Goal: Task Accomplishment & Management: Manage account settings

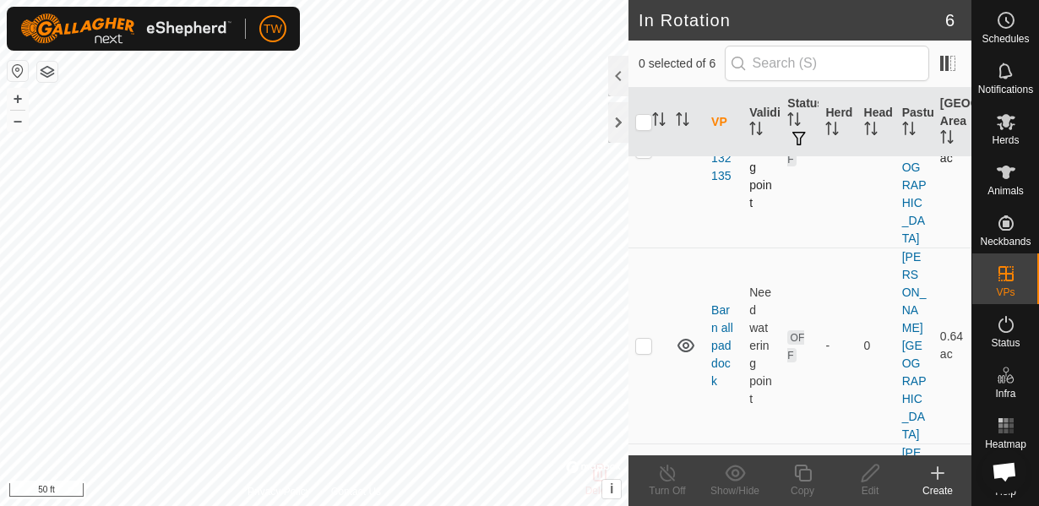
scroll to position [182, 0]
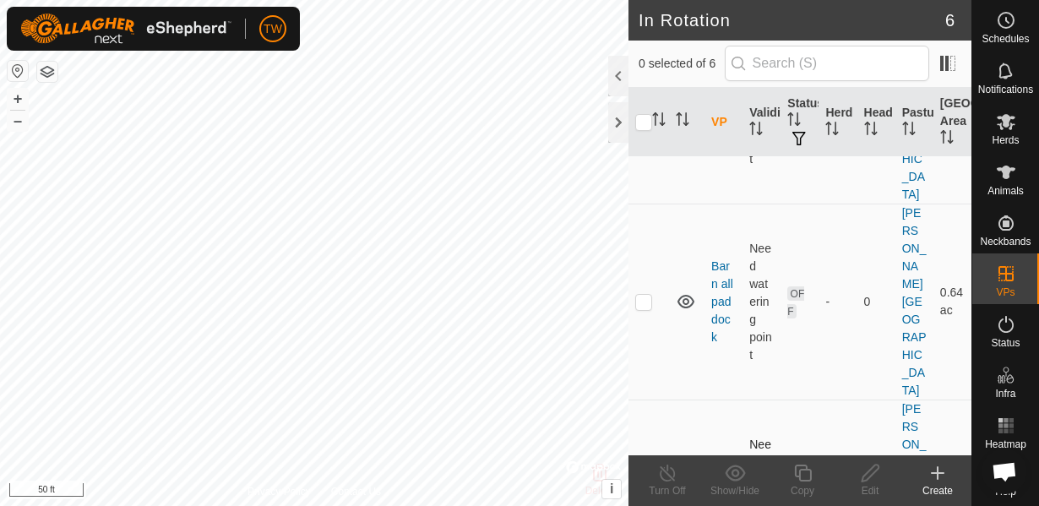
click at [641, 491] on p-checkbox at bounding box center [643, 498] width 17 height 14
checkbox input "true"
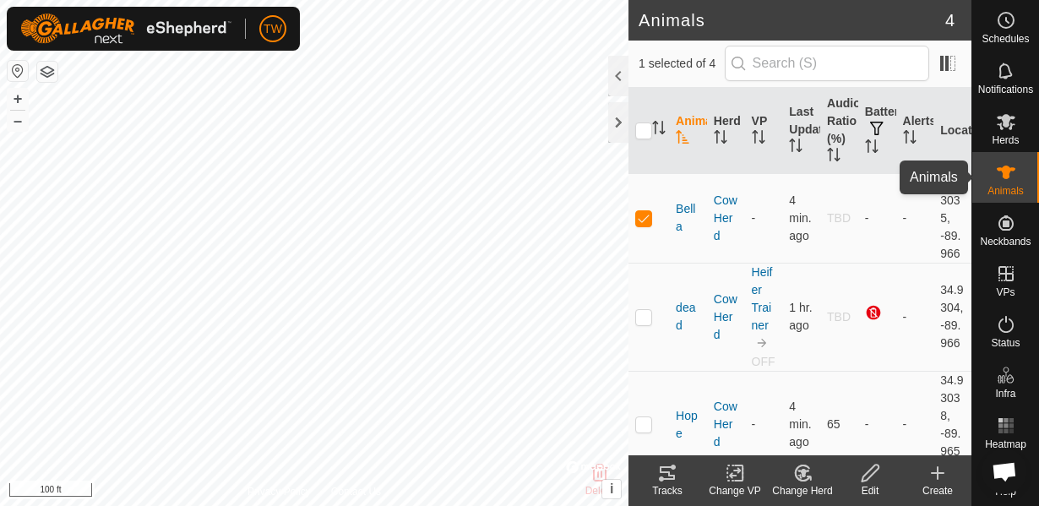
click at [1006, 190] on span "Animals" at bounding box center [1005, 191] width 36 height 10
click at [730, 467] on icon at bounding box center [735, 473] width 21 height 20
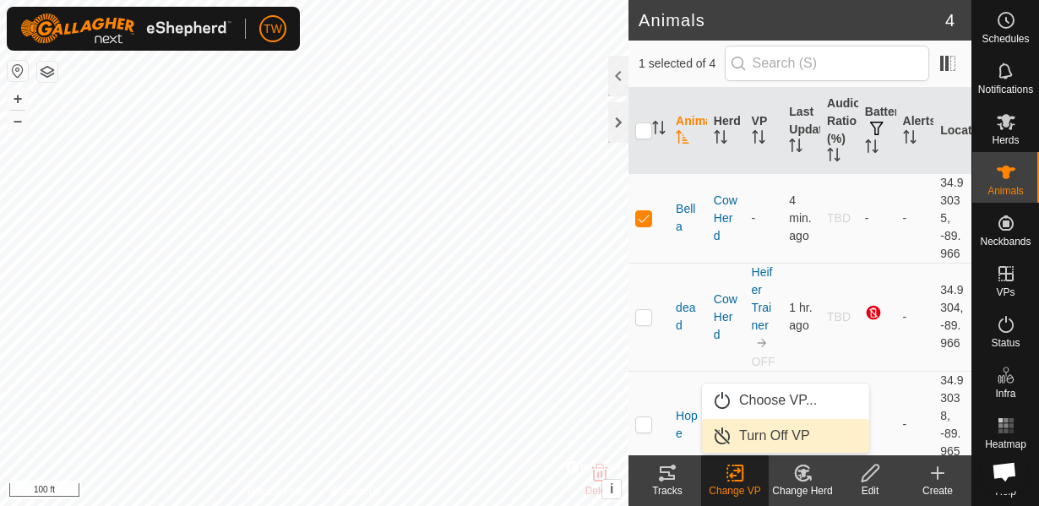
click at [760, 431] on link "Turn Off VP" at bounding box center [785, 436] width 167 height 34
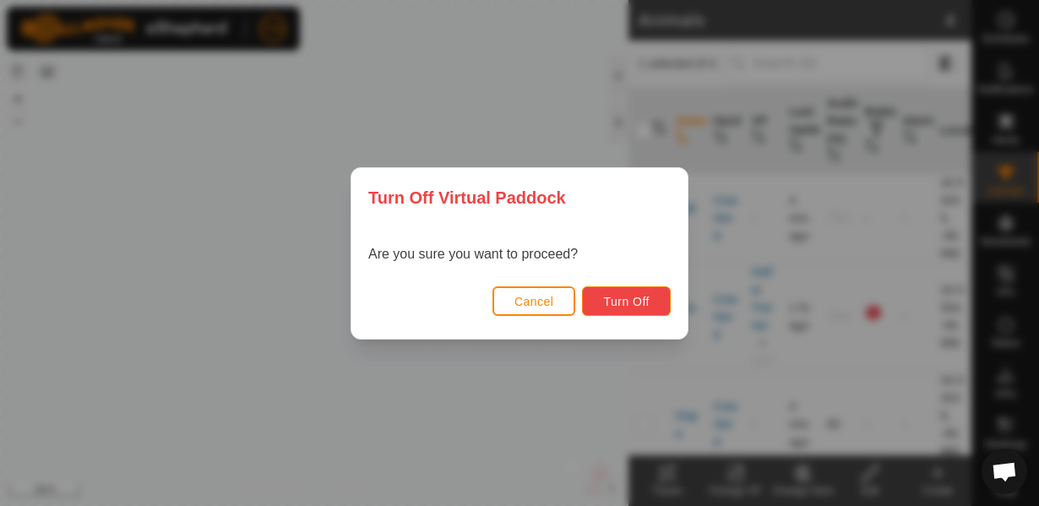
click at [643, 308] on button "Turn Off" at bounding box center [626, 301] width 89 height 30
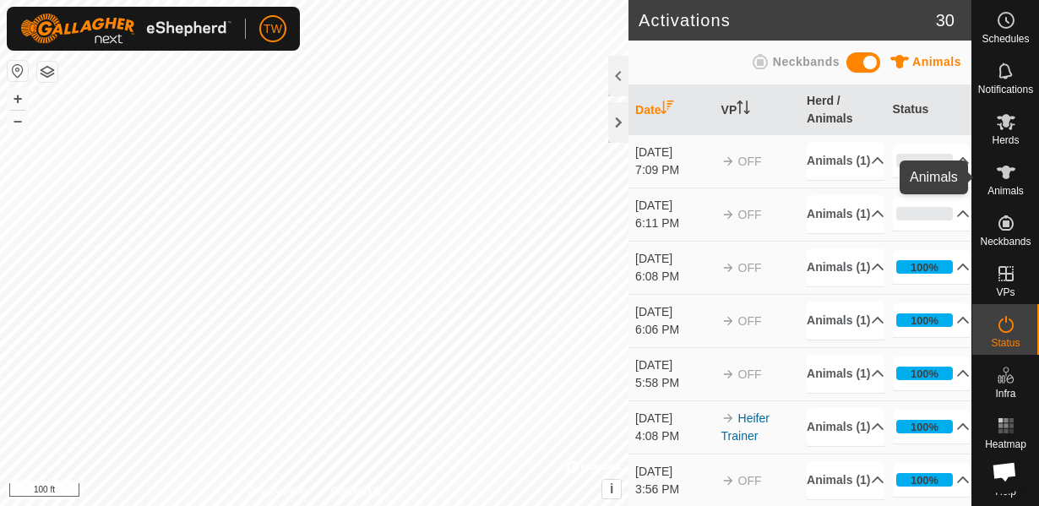
click at [1006, 171] on icon at bounding box center [1005, 173] width 19 height 14
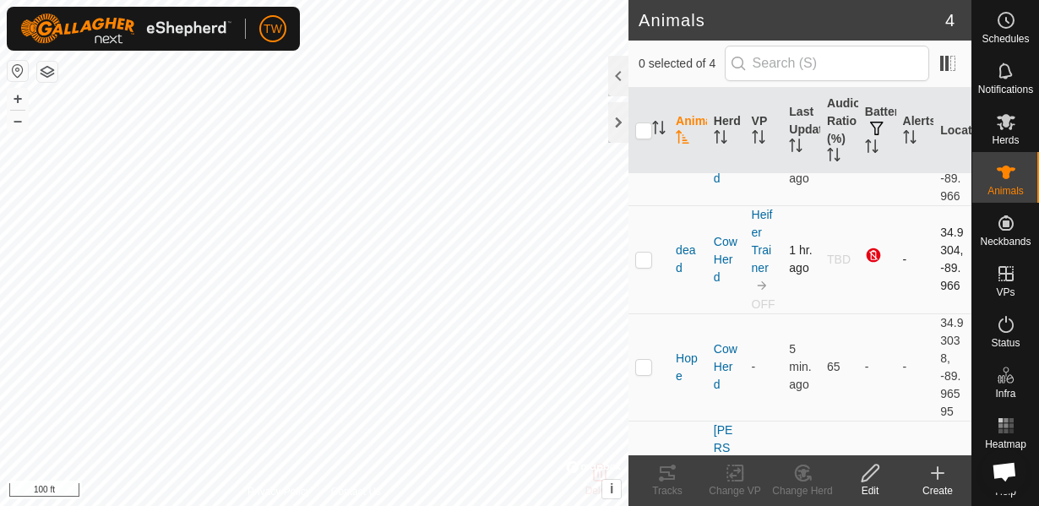
scroll to position [61, 0]
click at [647, 259] on p-checkbox at bounding box center [643, 256] width 17 height 14
checkbox input "true"
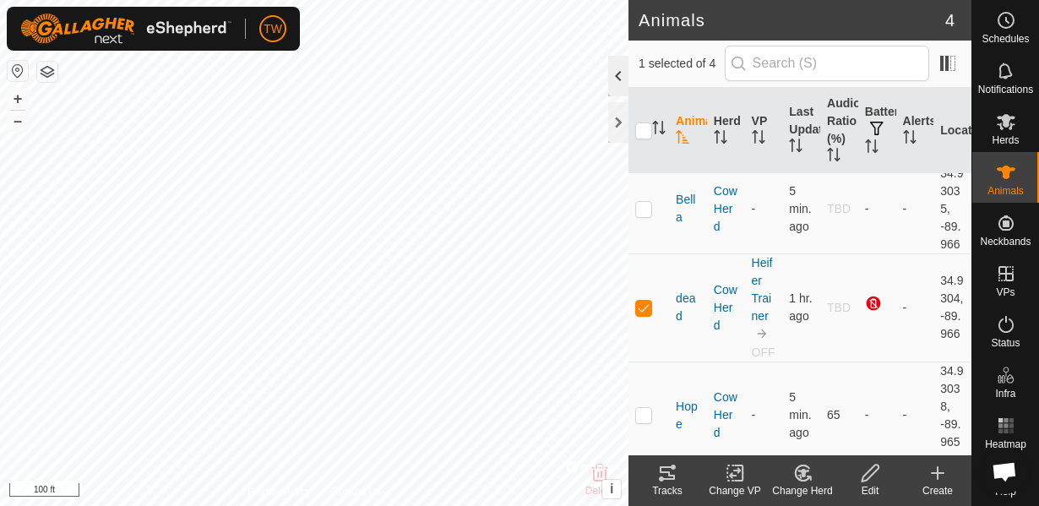
click at [624, 79] on div at bounding box center [618, 76] width 20 height 41
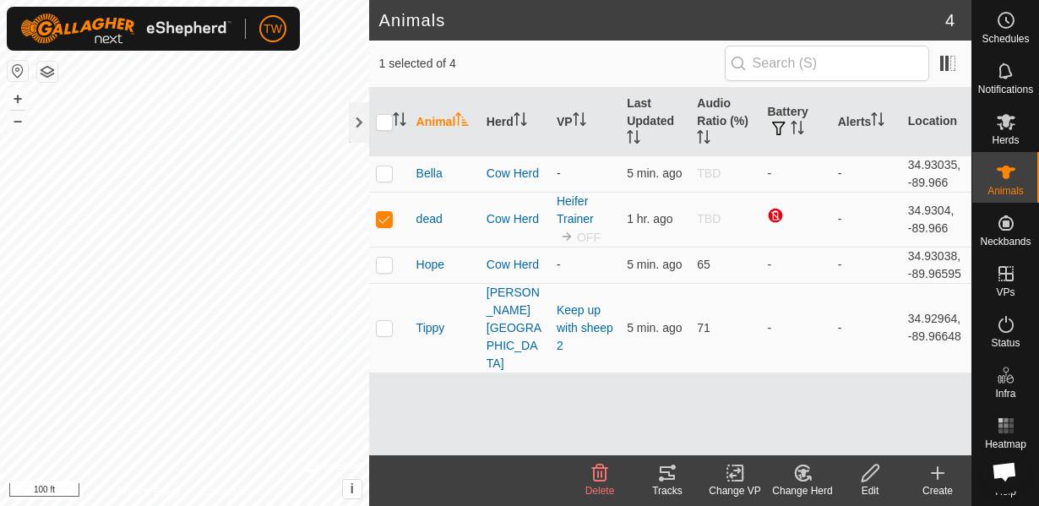
click at [735, 479] on icon at bounding box center [735, 473] width 21 height 20
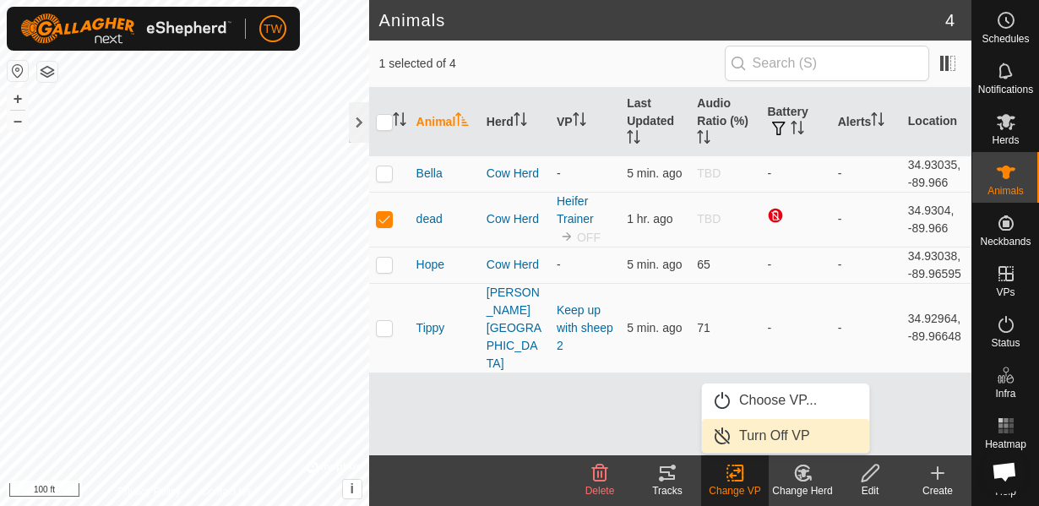
click at [768, 433] on link "Turn Off VP" at bounding box center [785, 436] width 167 height 34
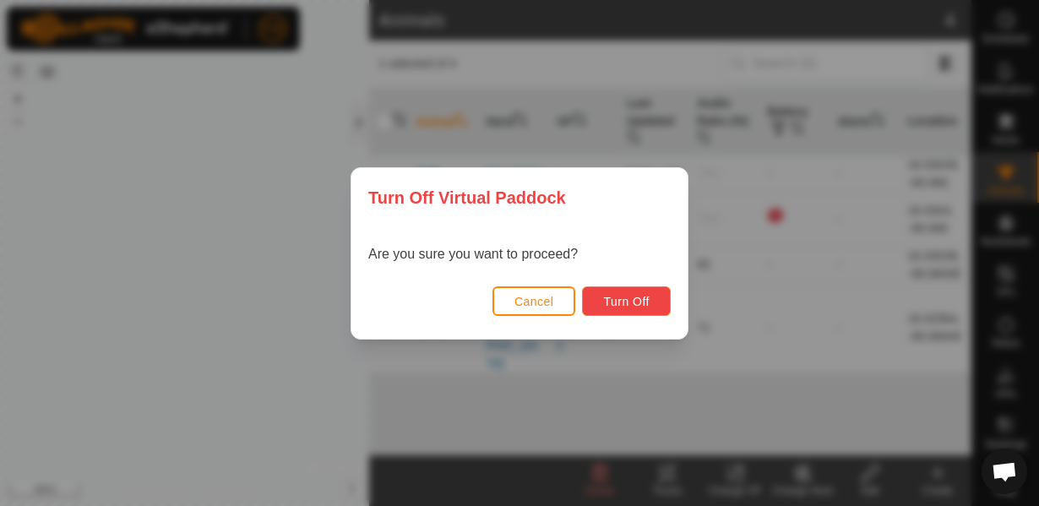
click at [639, 299] on span "Turn Off" at bounding box center [626, 302] width 46 height 14
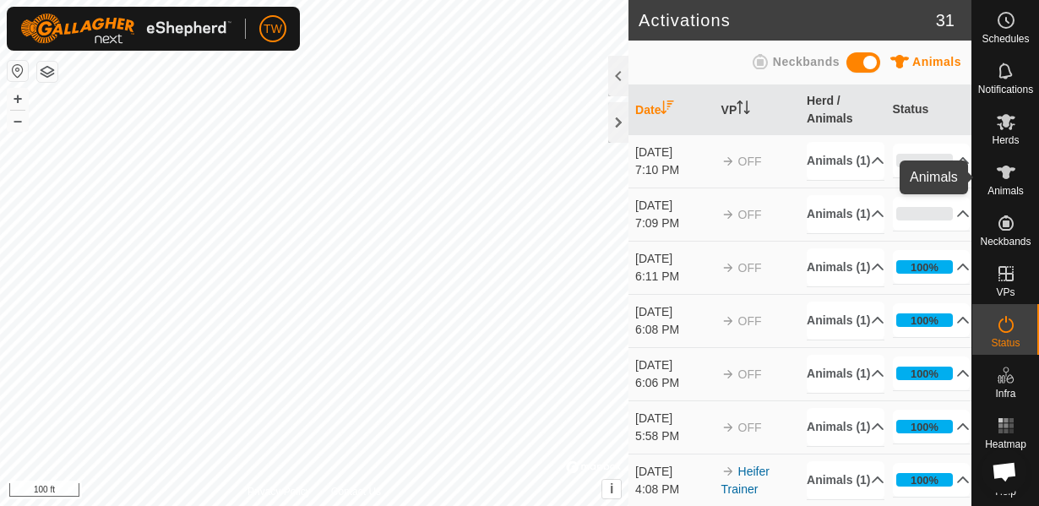
click at [1010, 182] on icon at bounding box center [1006, 172] width 20 height 20
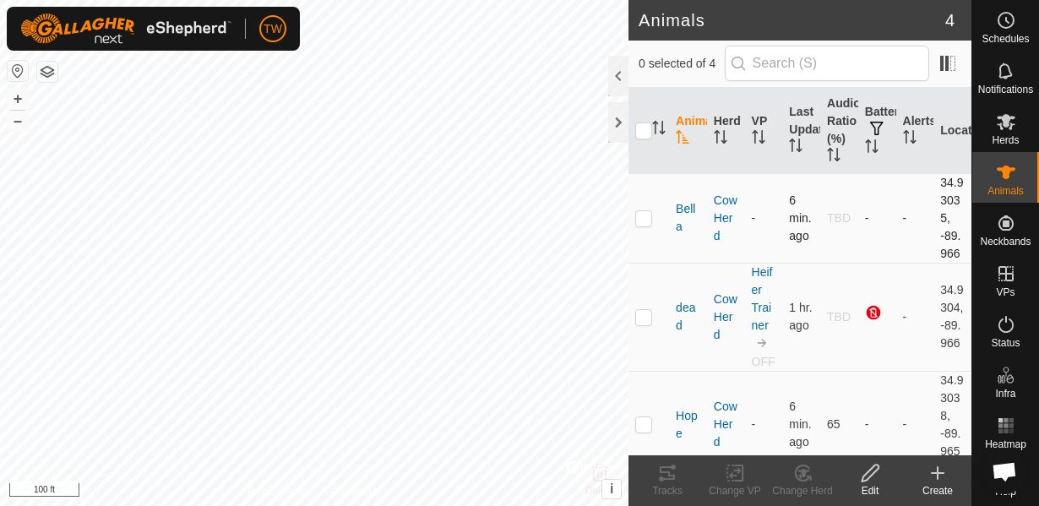
click at [640, 222] on p-checkbox at bounding box center [643, 218] width 17 height 14
checkbox input "true"
click at [736, 465] on icon at bounding box center [739, 472] width 8 height 15
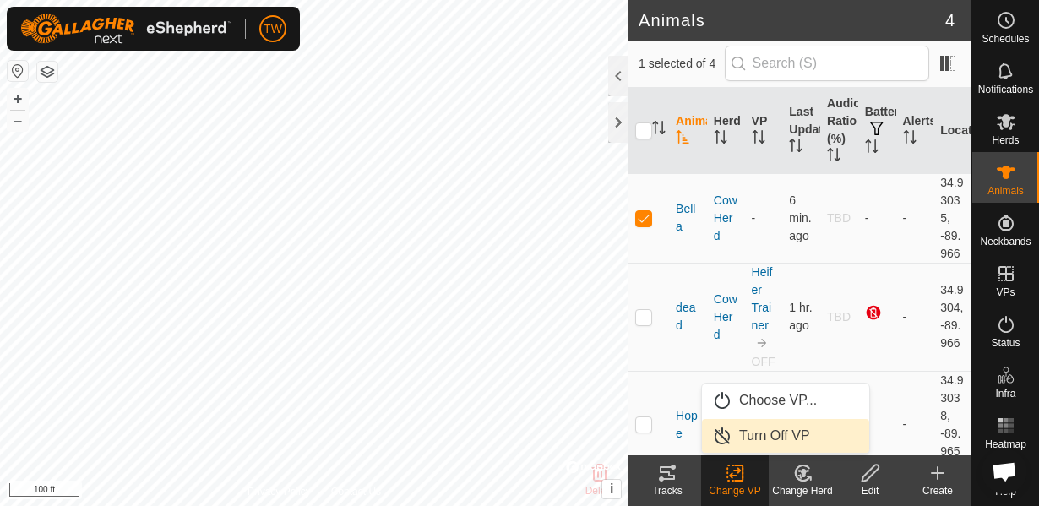
click at [777, 437] on link "Turn Off VP" at bounding box center [785, 436] width 167 height 34
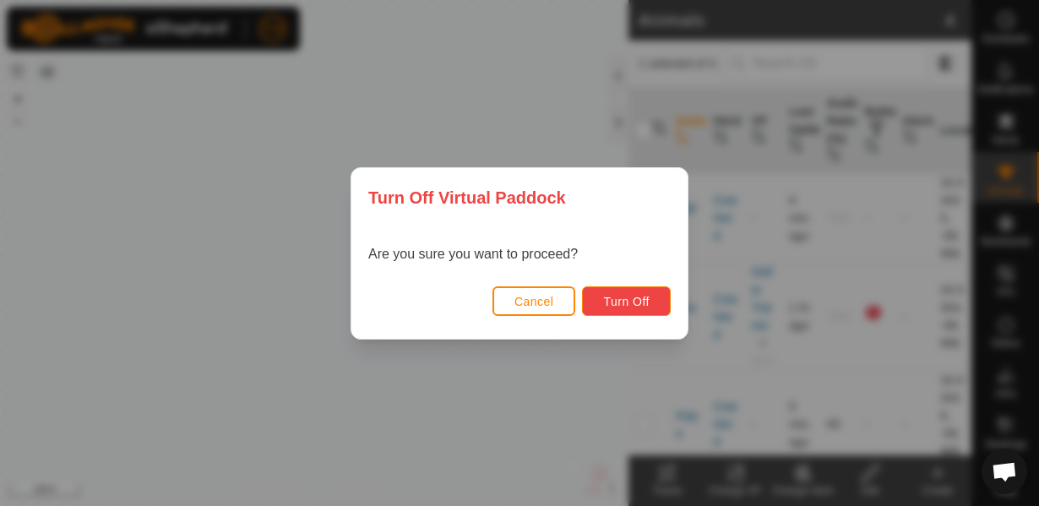
click at [638, 295] on span "Turn Off" at bounding box center [626, 302] width 46 height 14
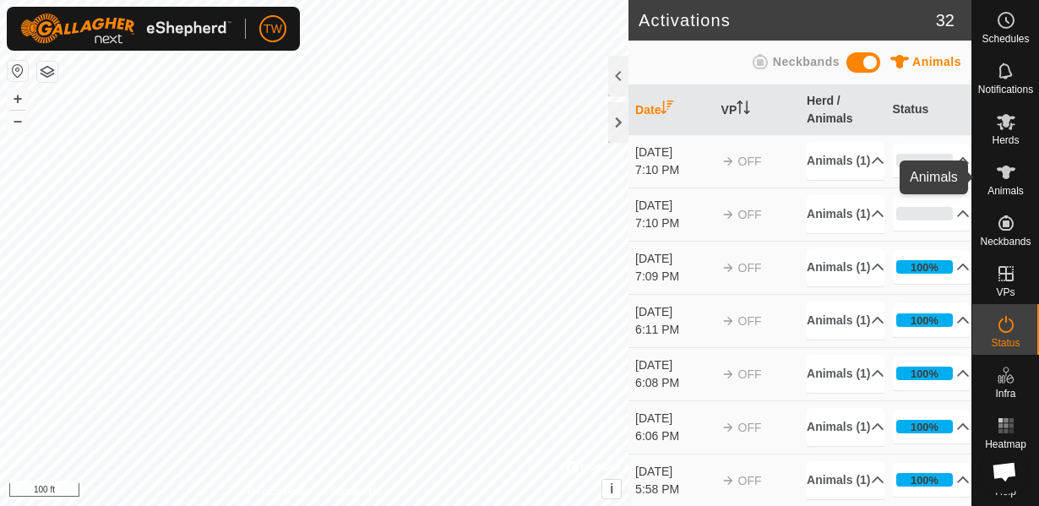
click at [1014, 186] on span "Animals" at bounding box center [1005, 191] width 36 height 10
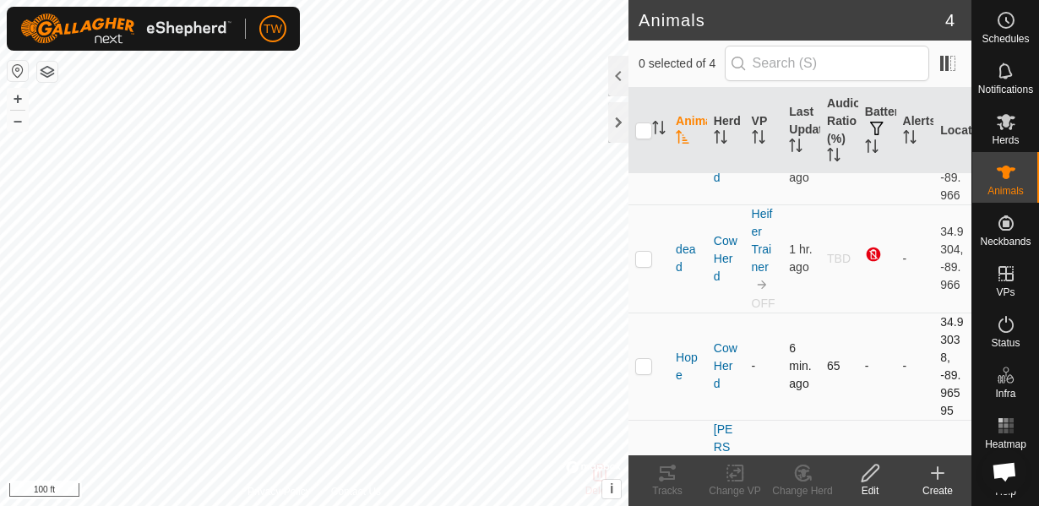
scroll to position [61, 0]
click at [645, 369] on p-checkbox at bounding box center [643, 363] width 17 height 14
checkbox input "true"
click at [741, 471] on icon at bounding box center [739, 472] width 8 height 15
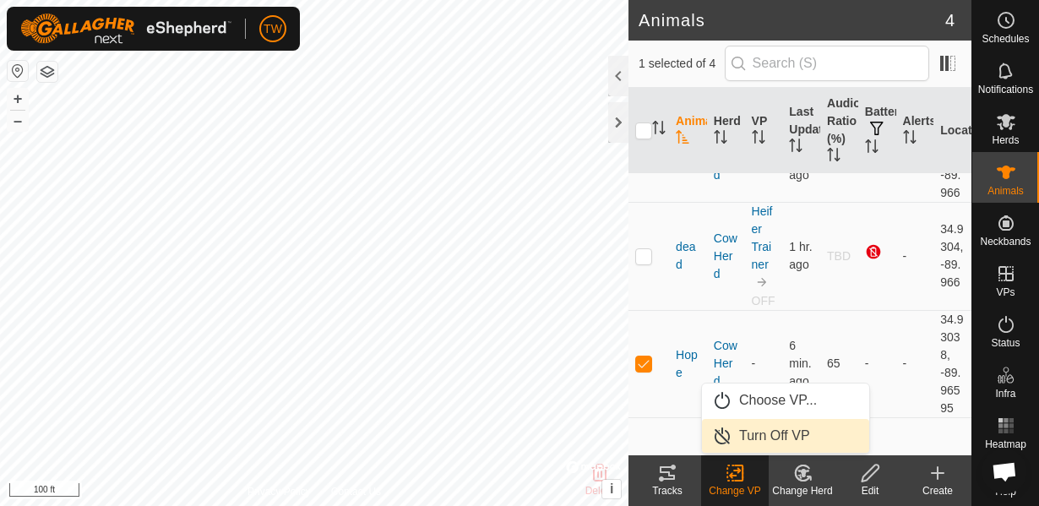
click at [774, 435] on link "Turn Off VP" at bounding box center [785, 436] width 167 height 34
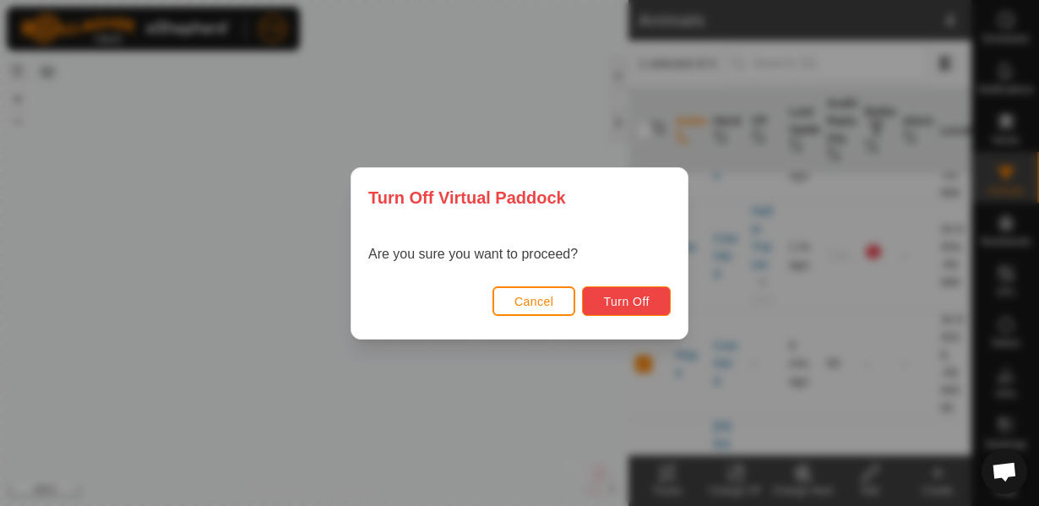
click at [646, 303] on span "Turn Off" at bounding box center [626, 302] width 46 height 14
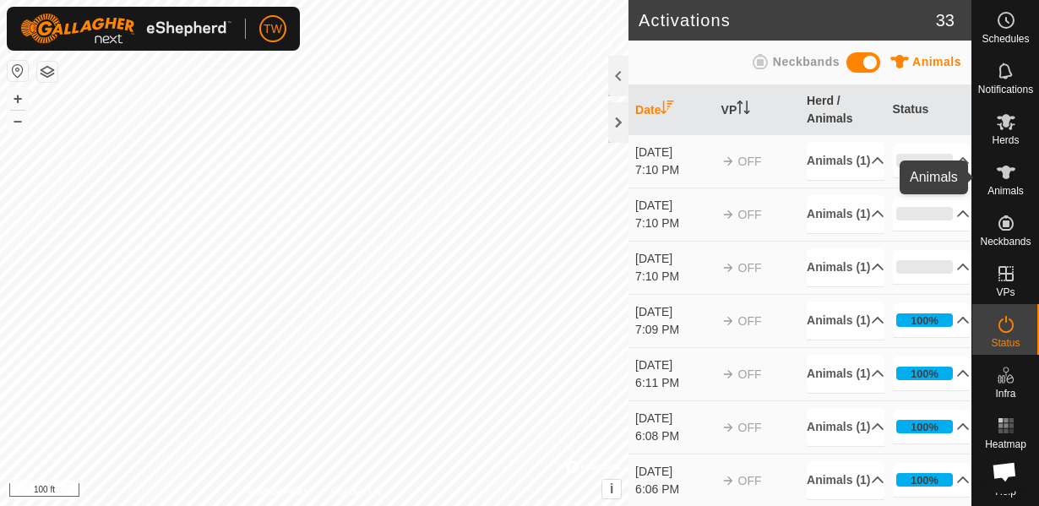
click at [1012, 166] on icon at bounding box center [1006, 172] width 20 height 20
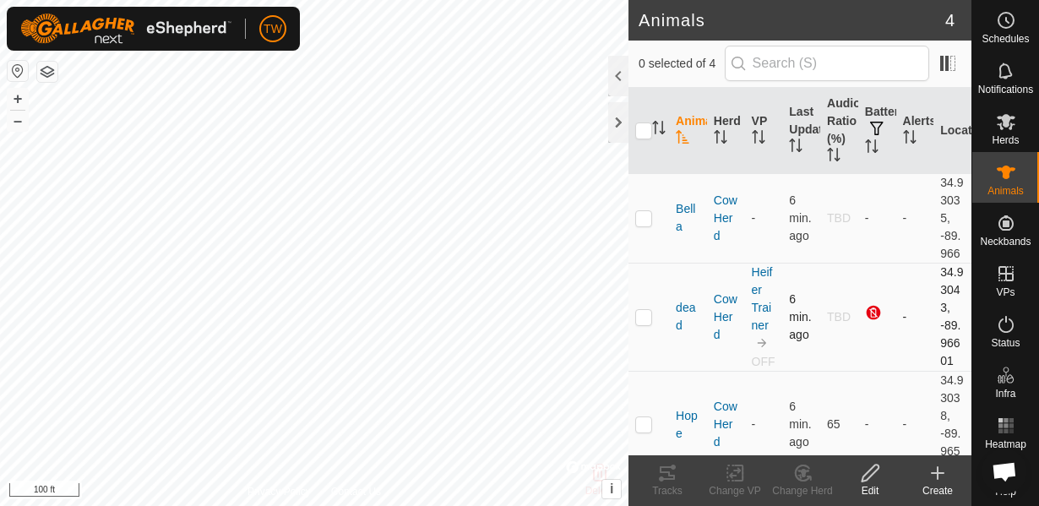
click at [638, 321] on p-checkbox at bounding box center [643, 317] width 17 height 14
checkbox input "true"
click at [738, 490] on div "Change VP" at bounding box center [735, 490] width 68 height 15
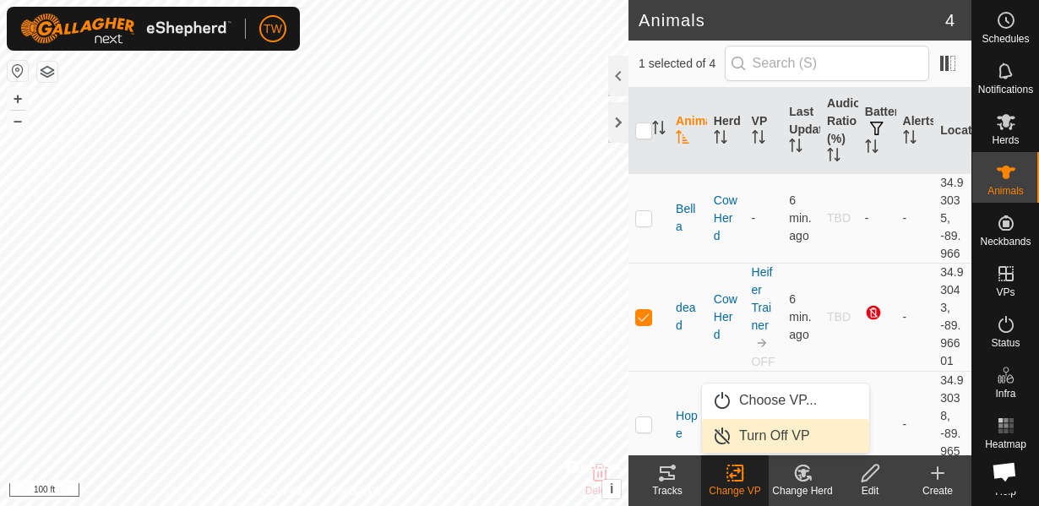
click at [746, 437] on link "Turn Off VP" at bounding box center [785, 436] width 167 height 34
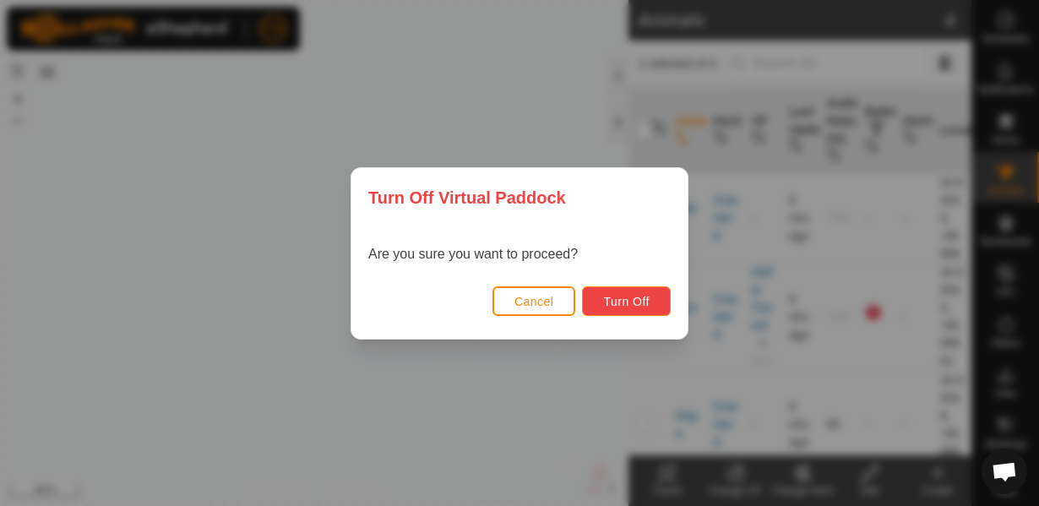
click at [643, 307] on span "Turn Off" at bounding box center [626, 302] width 46 height 14
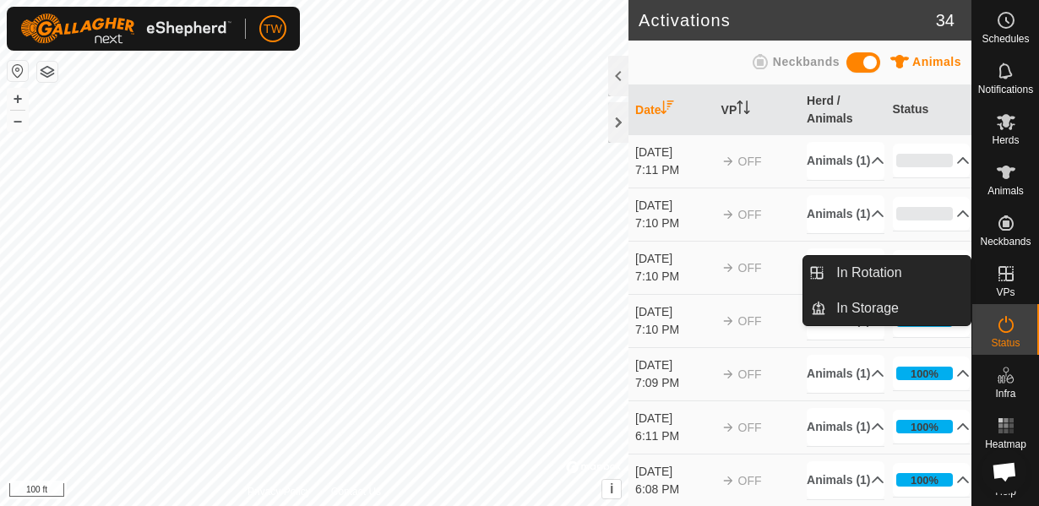
click at [1017, 300] on div "VPs" at bounding box center [1005, 278] width 67 height 51
click at [1015, 264] on icon at bounding box center [1006, 273] width 20 height 20
click at [994, 284] on es-virtualpaddocks-svg-icon at bounding box center [1006, 273] width 30 height 27
click at [846, 272] on link "In Rotation" at bounding box center [898, 273] width 144 height 34
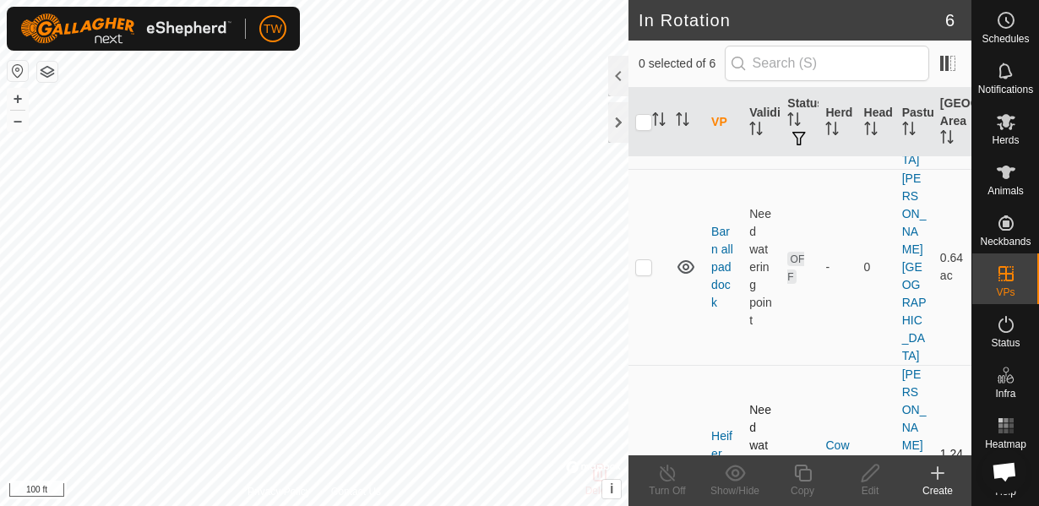
scroll to position [242, 0]
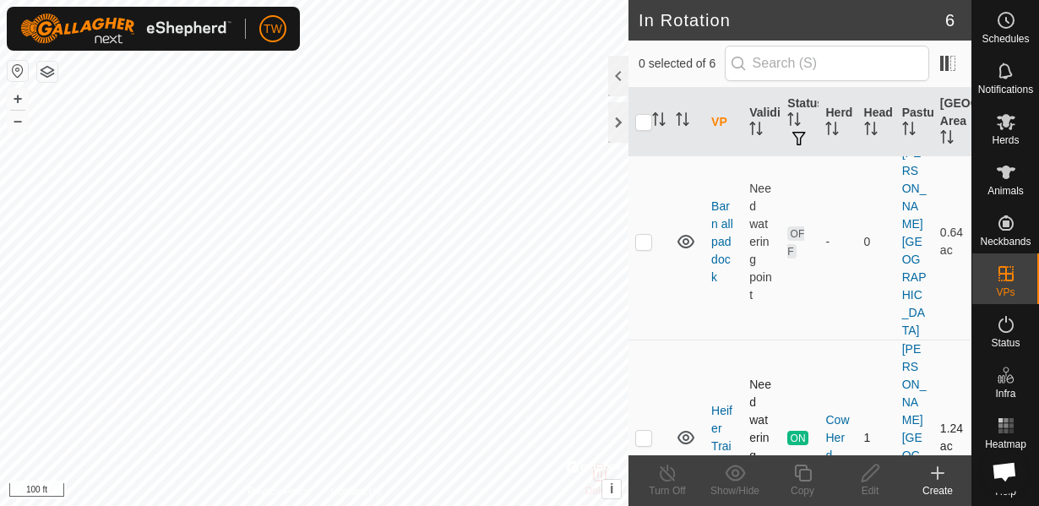
click at [649, 431] on p-checkbox at bounding box center [643, 438] width 17 height 14
checkbox input "true"
click at [665, 480] on icon at bounding box center [666, 472] width 15 height 17
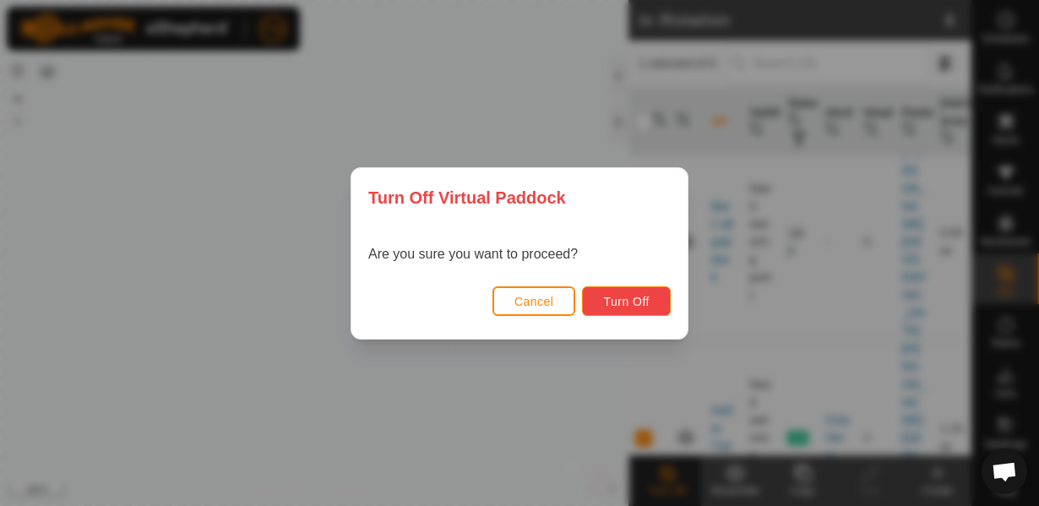
click at [629, 301] on span "Turn Off" at bounding box center [626, 302] width 46 height 14
click at [557, 302] on button "Cancel" at bounding box center [534, 301] width 84 height 30
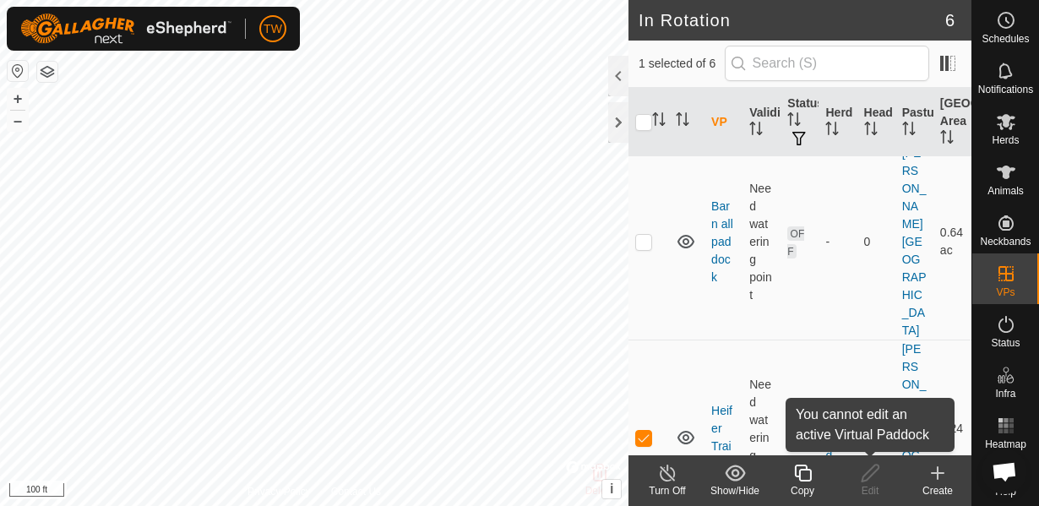
click at [861, 478] on icon at bounding box center [869, 472] width 17 height 17
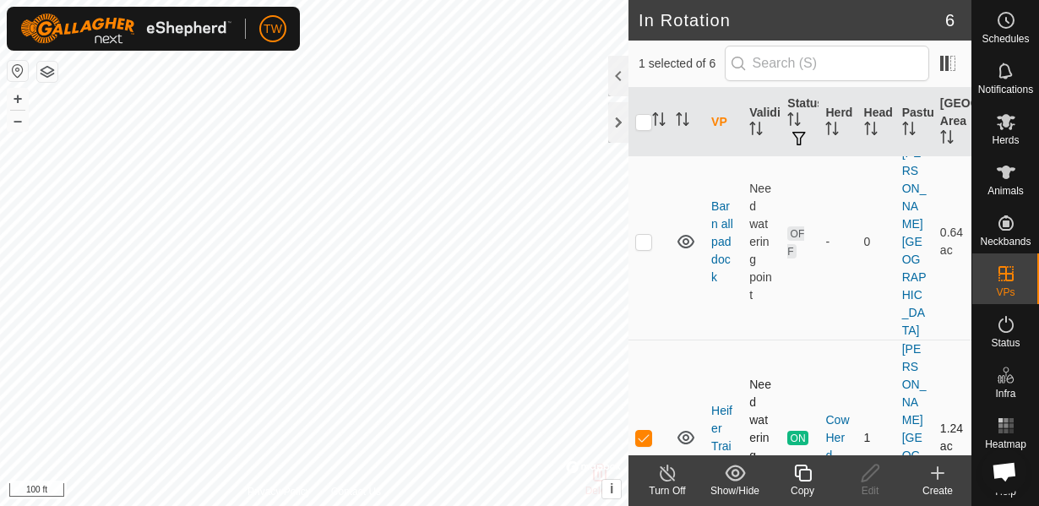
click at [806, 431] on span "ON" at bounding box center [797, 438] width 20 height 14
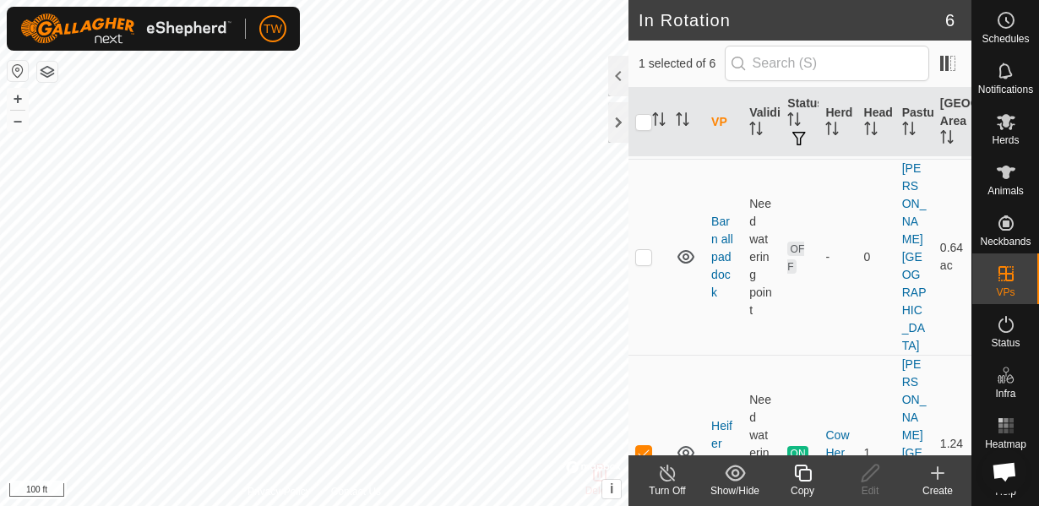
scroll to position [155, 0]
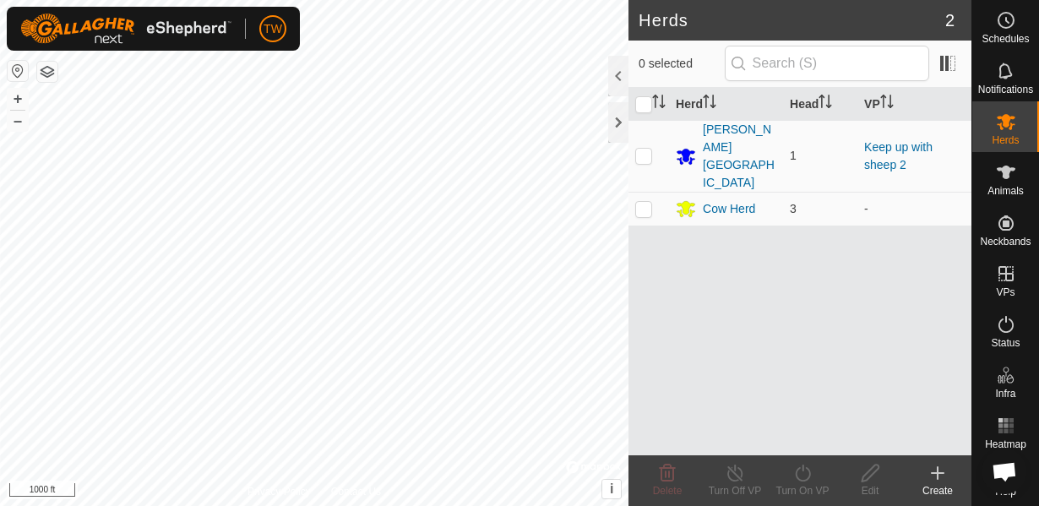
scroll to position [540, 0]
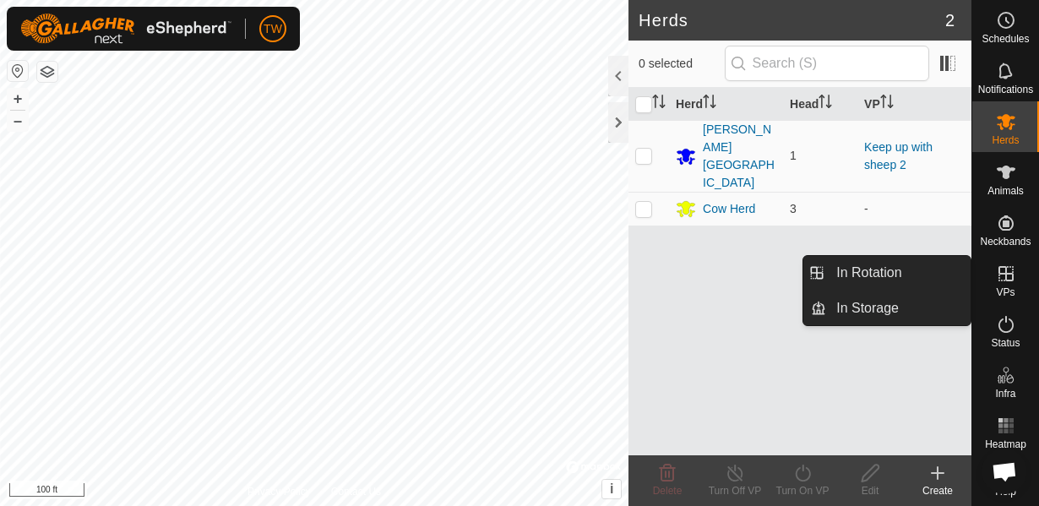
click at [1001, 285] on es-virtualpaddocks-svg-icon at bounding box center [1006, 273] width 30 height 27
click at [850, 277] on link "In Rotation" at bounding box center [898, 273] width 144 height 34
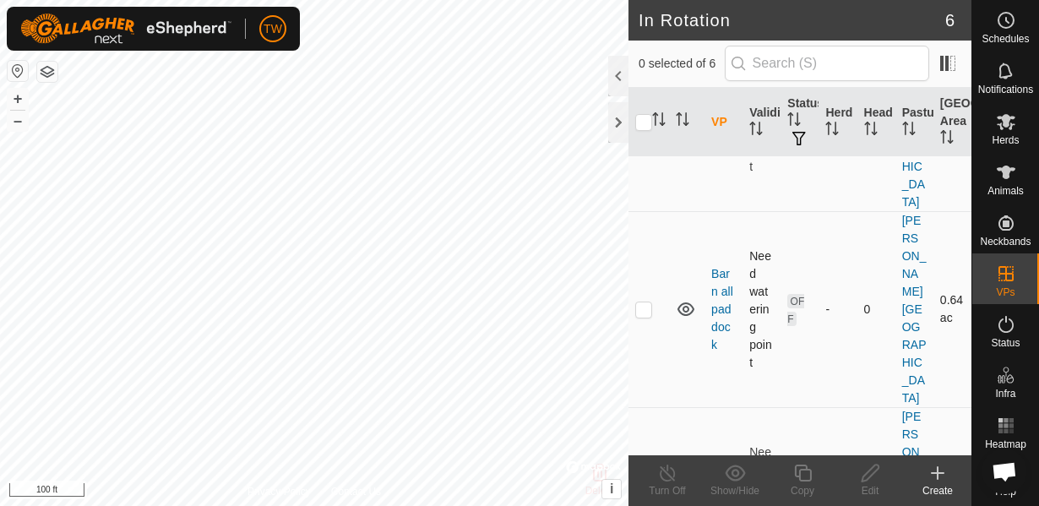
scroll to position [182, 0]
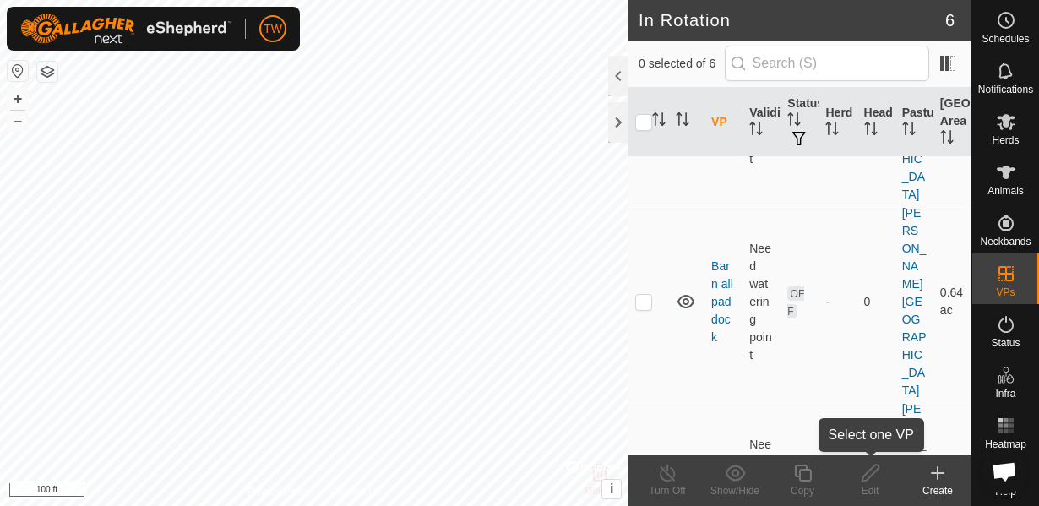
click at [869, 476] on icon at bounding box center [869, 472] width 17 height 17
click at [644, 491] on p-checkbox at bounding box center [643, 498] width 17 height 14
checkbox input "true"
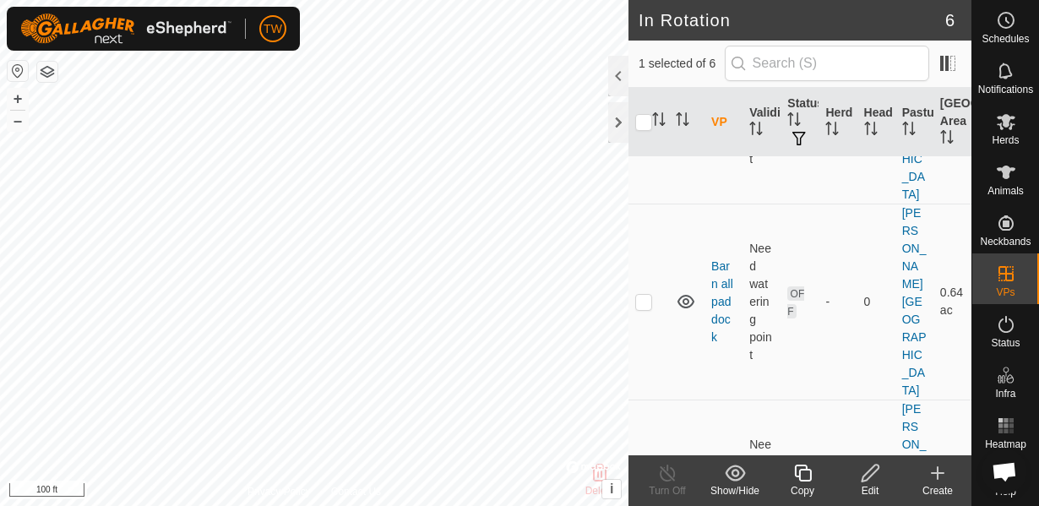
click at [874, 481] on icon at bounding box center [870, 473] width 21 height 20
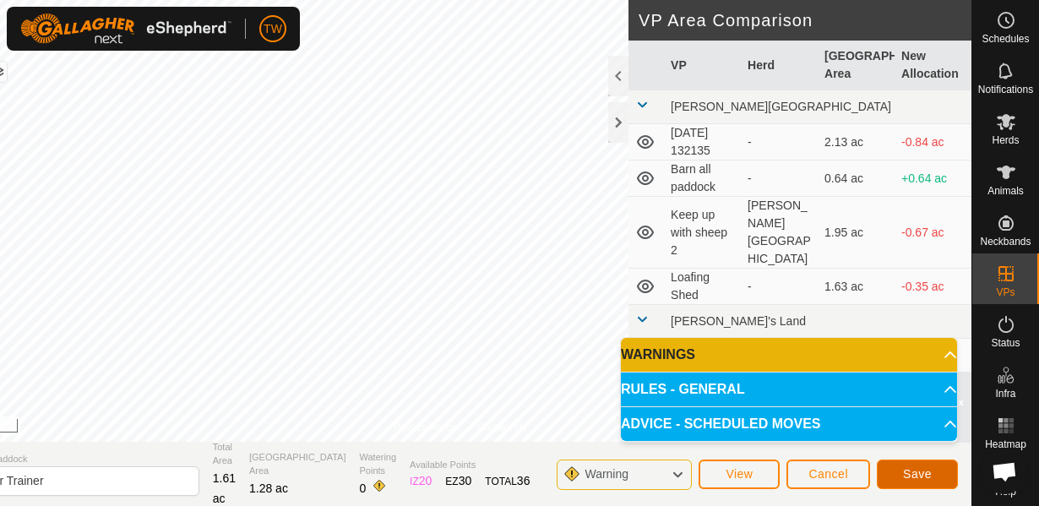
click at [924, 474] on span "Save" at bounding box center [917, 474] width 29 height 14
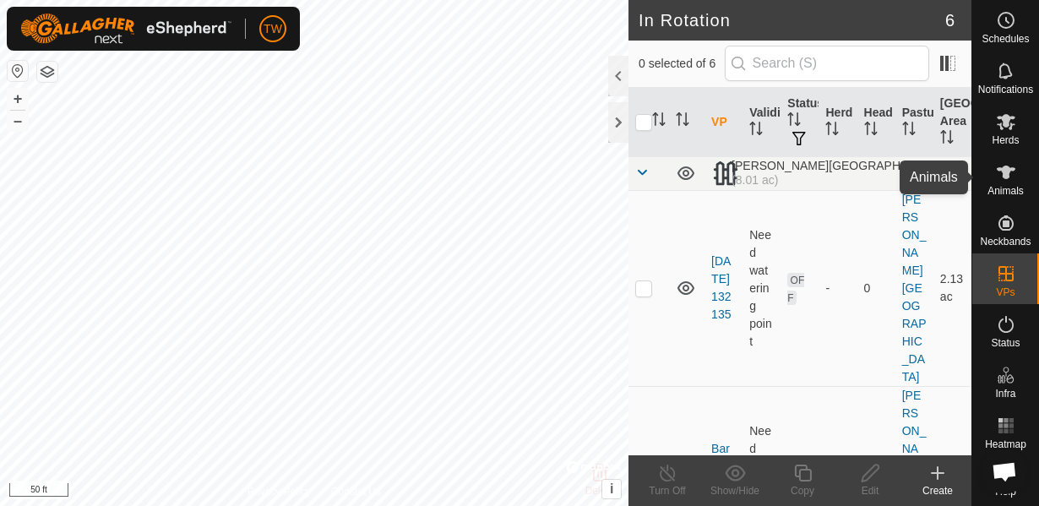
click at [1021, 176] on div "Animals" at bounding box center [1005, 177] width 67 height 51
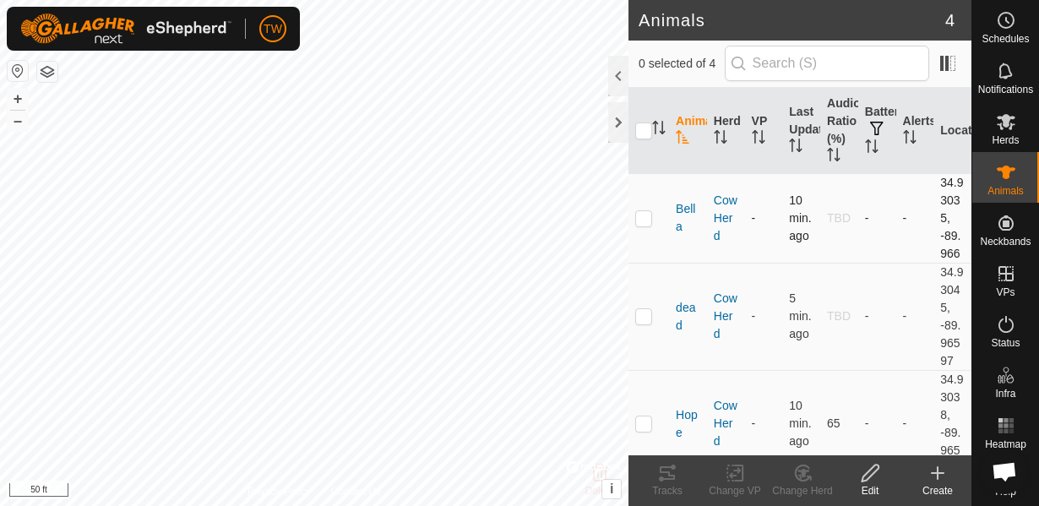
click at [639, 220] on p-checkbox at bounding box center [643, 218] width 17 height 14
checkbox input "true"
click at [741, 478] on icon at bounding box center [735, 473] width 21 height 20
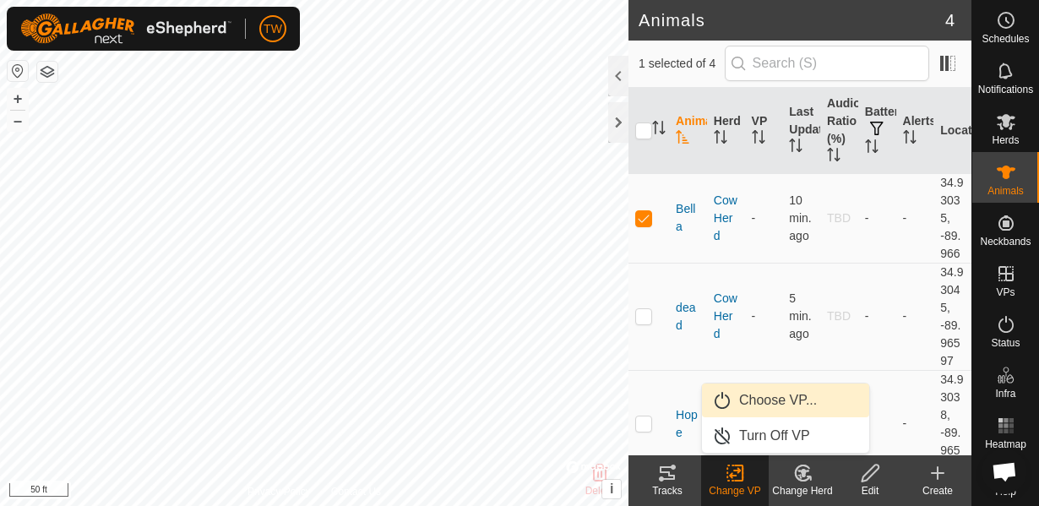
click at [766, 404] on link "Choose VP..." at bounding box center [785, 400] width 167 height 34
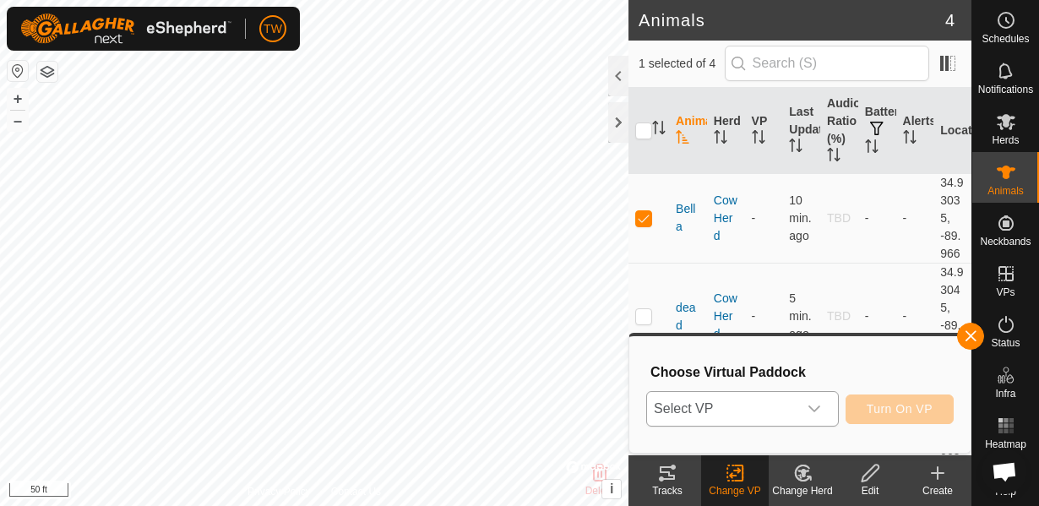
click at [822, 420] on div "dropdown trigger" at bounding box center [814, 409] width 34 height 34
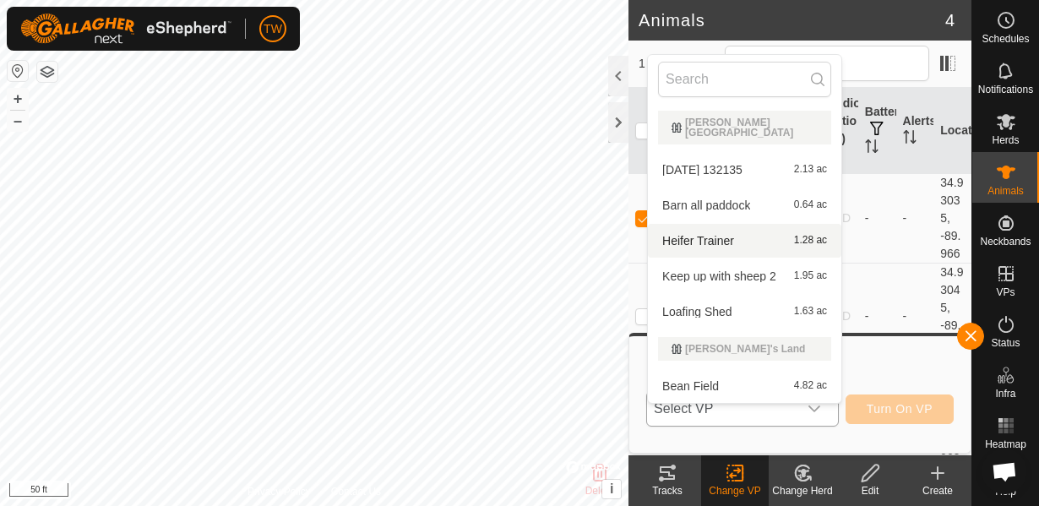
click at [722, 231] on li "Heifer Trainer 1.28 ac" at bounding box center [744, 241] width 193 height 34
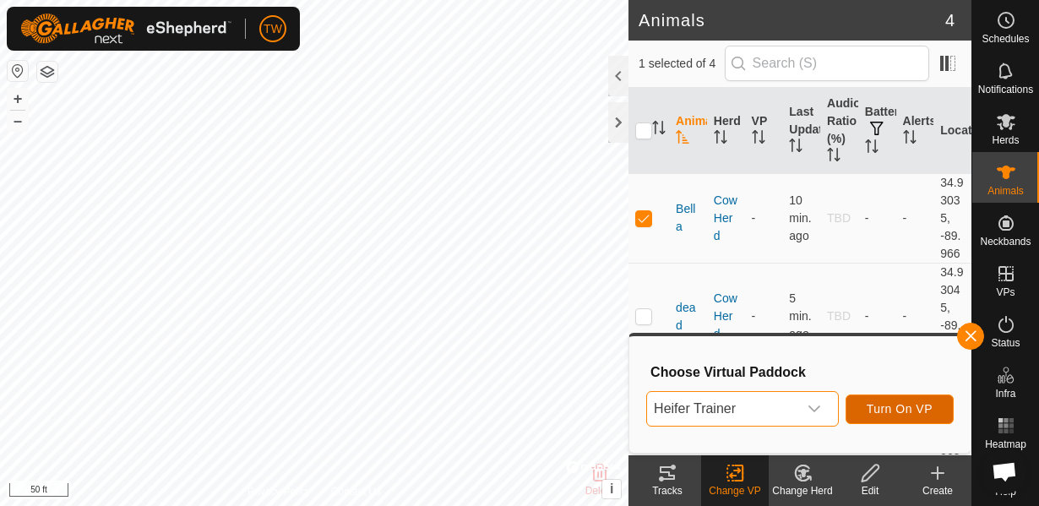
click at [898, 409] on span "Turn On VP" at bounding box center [899, 409] width 66 height 14
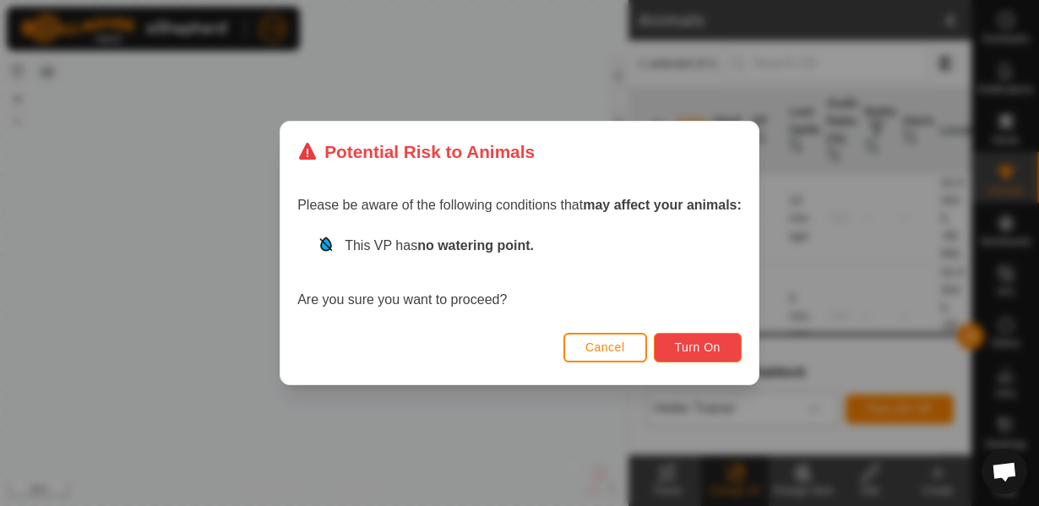
click at [711, 355] on button "Turn On" at bounding box center [698, 348] width 88 height 30
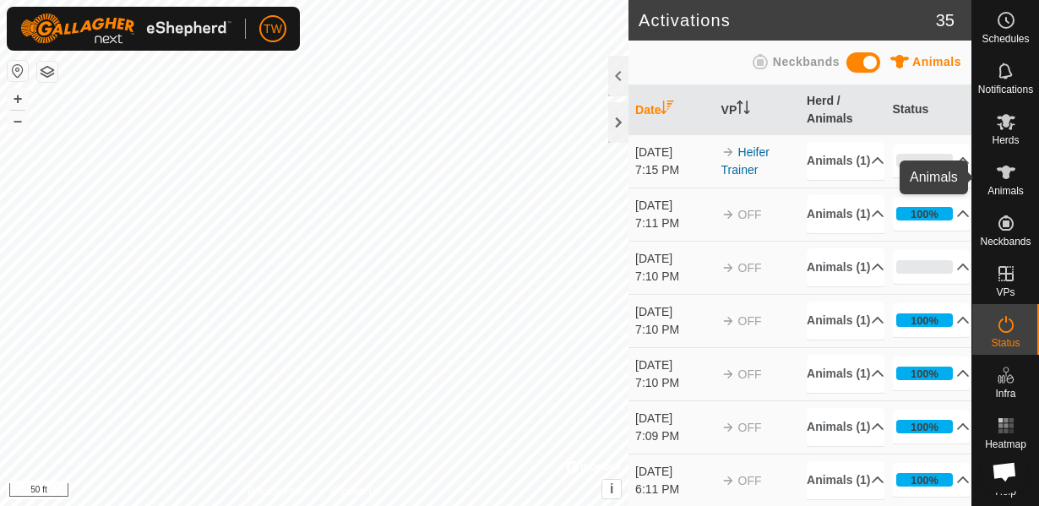
click at [1006, 179] on icon at bounding box center [1006, 172] width 20 height 20
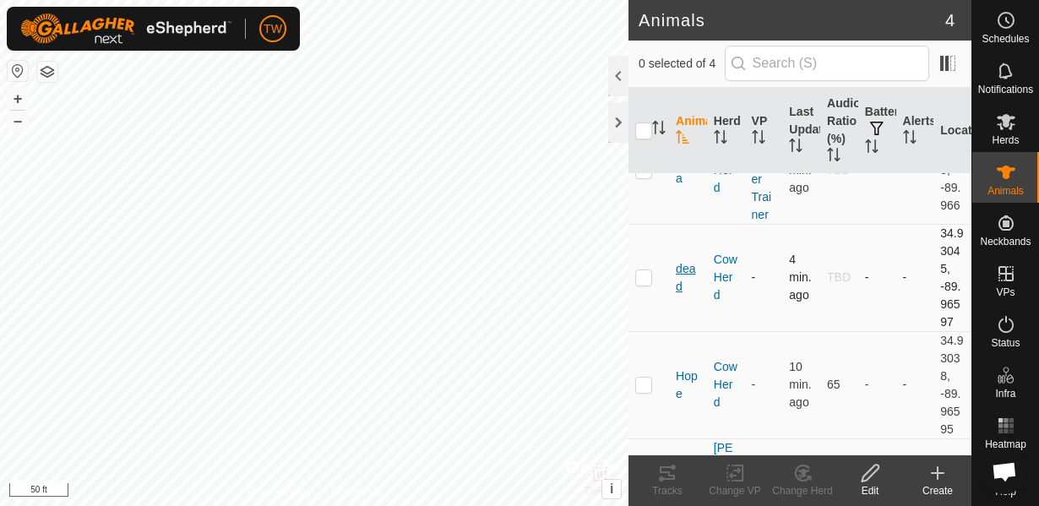
scroll to position [61, 0]
click at [646, 382] on p-checkbox at bounding box center [643, 381] width 17 height 14
checkbox input "true"
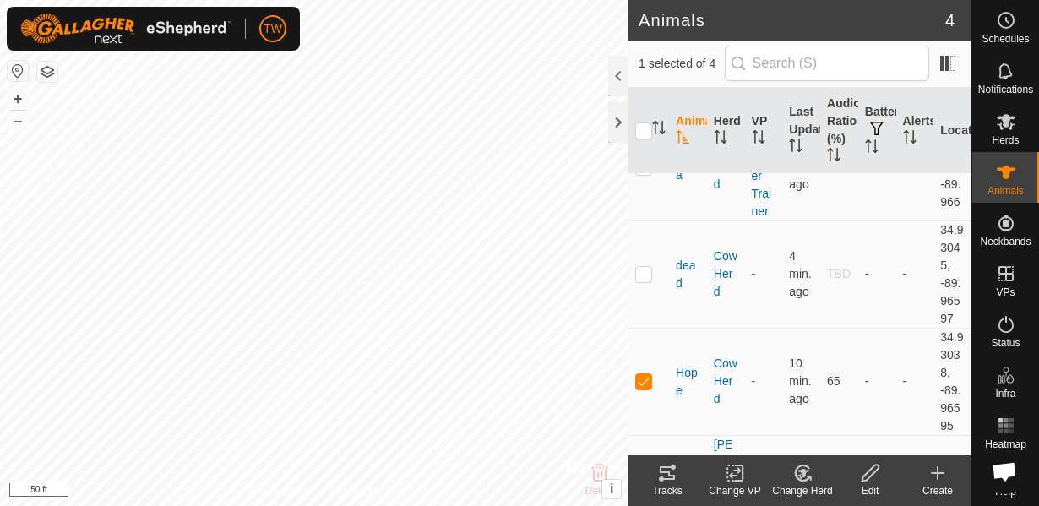
click at [731, 478] on icon at bounding box center [735, 473] width 12 height 11
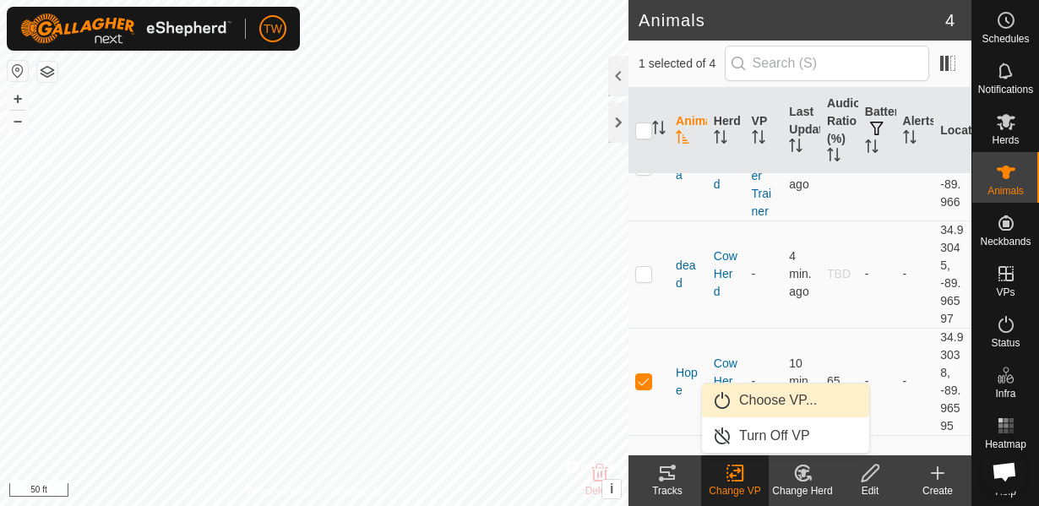
click at [790, 392] on link "Choose VP..." at bounding box center [785, 400] width 167 height 34
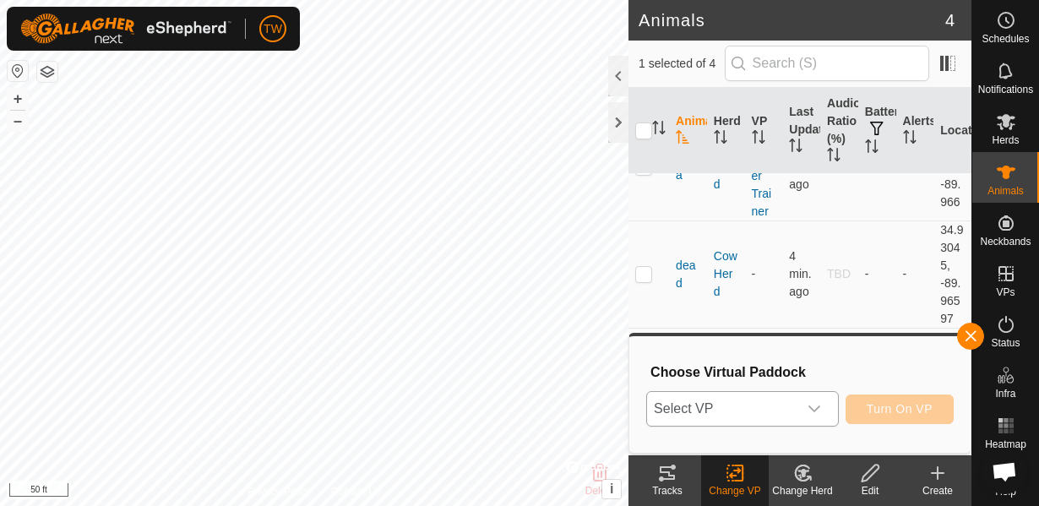
click at [757, 412] on span "Select VP" at bounding box center [722, 409] width 150 height 34
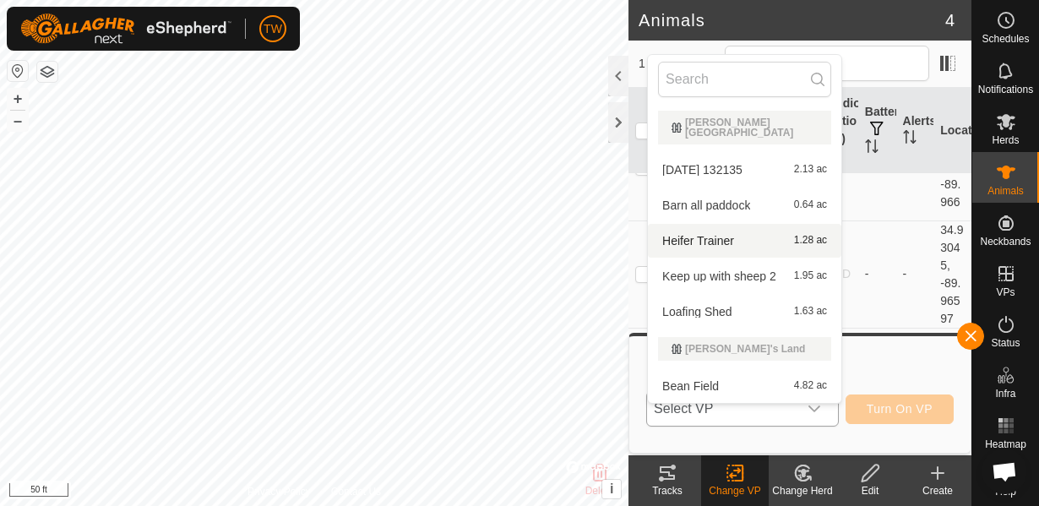
click at [717, 225] on li "Heifer Trainer 1.28 ac" at bounding box center [744, 241] width 193 height 34
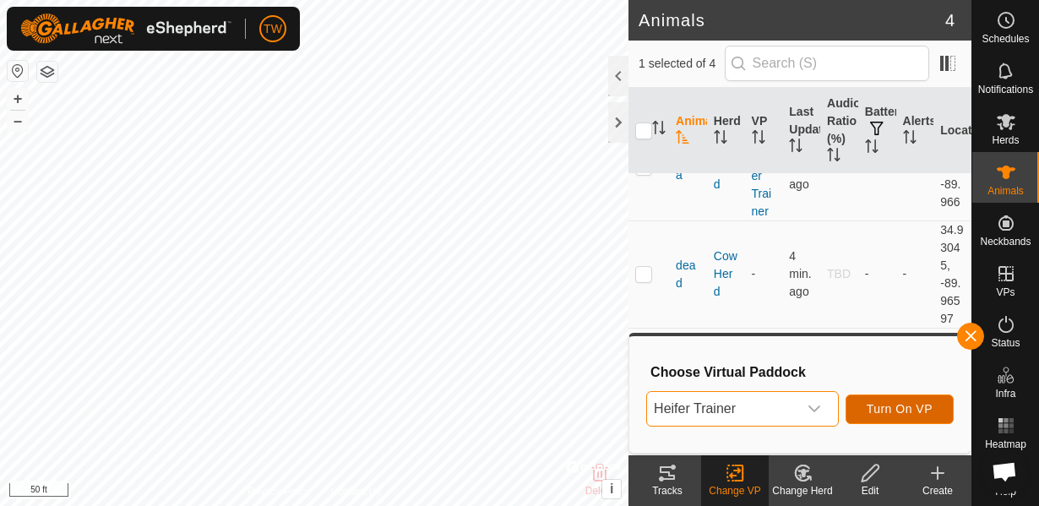
click at [916, 413] on span "Turn On VP" at bounding box center [899, 409] width 66 height 14
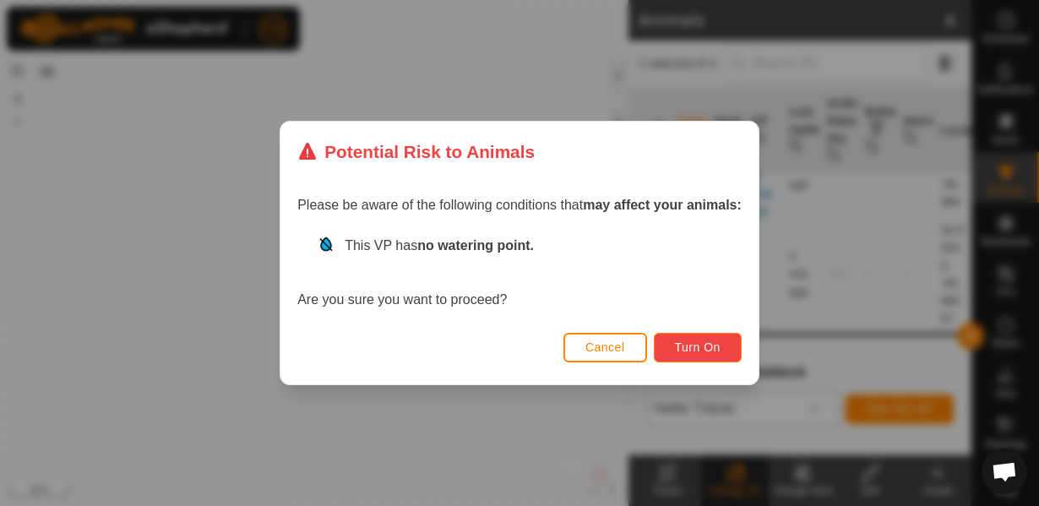
click at [703, 344] on span "Turn On" at bounding box center [698, 347] width 46 height 14
